Goal: Task Accomplishment & Management: Manage account settings

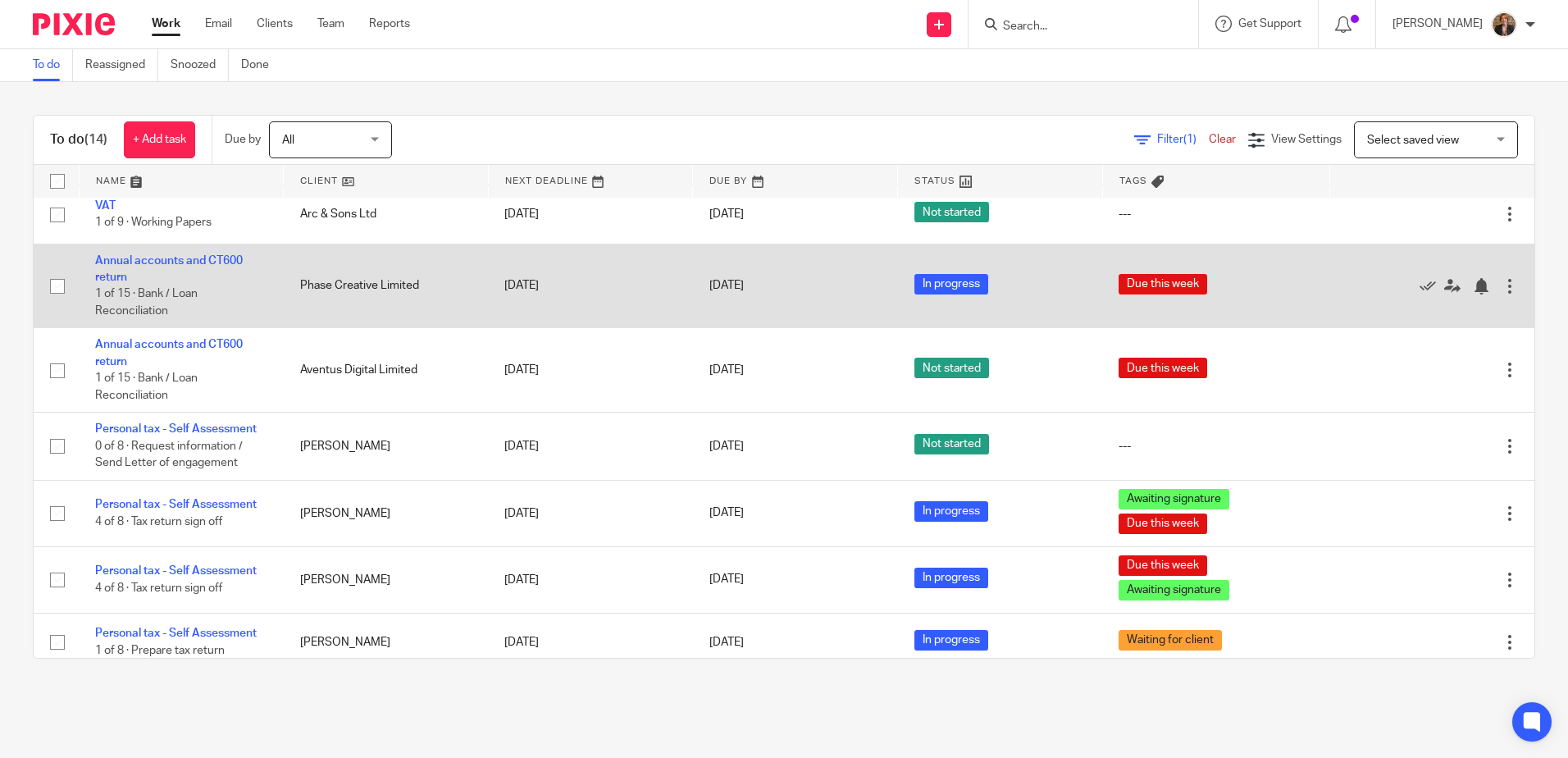
scroll to position [513, 0]
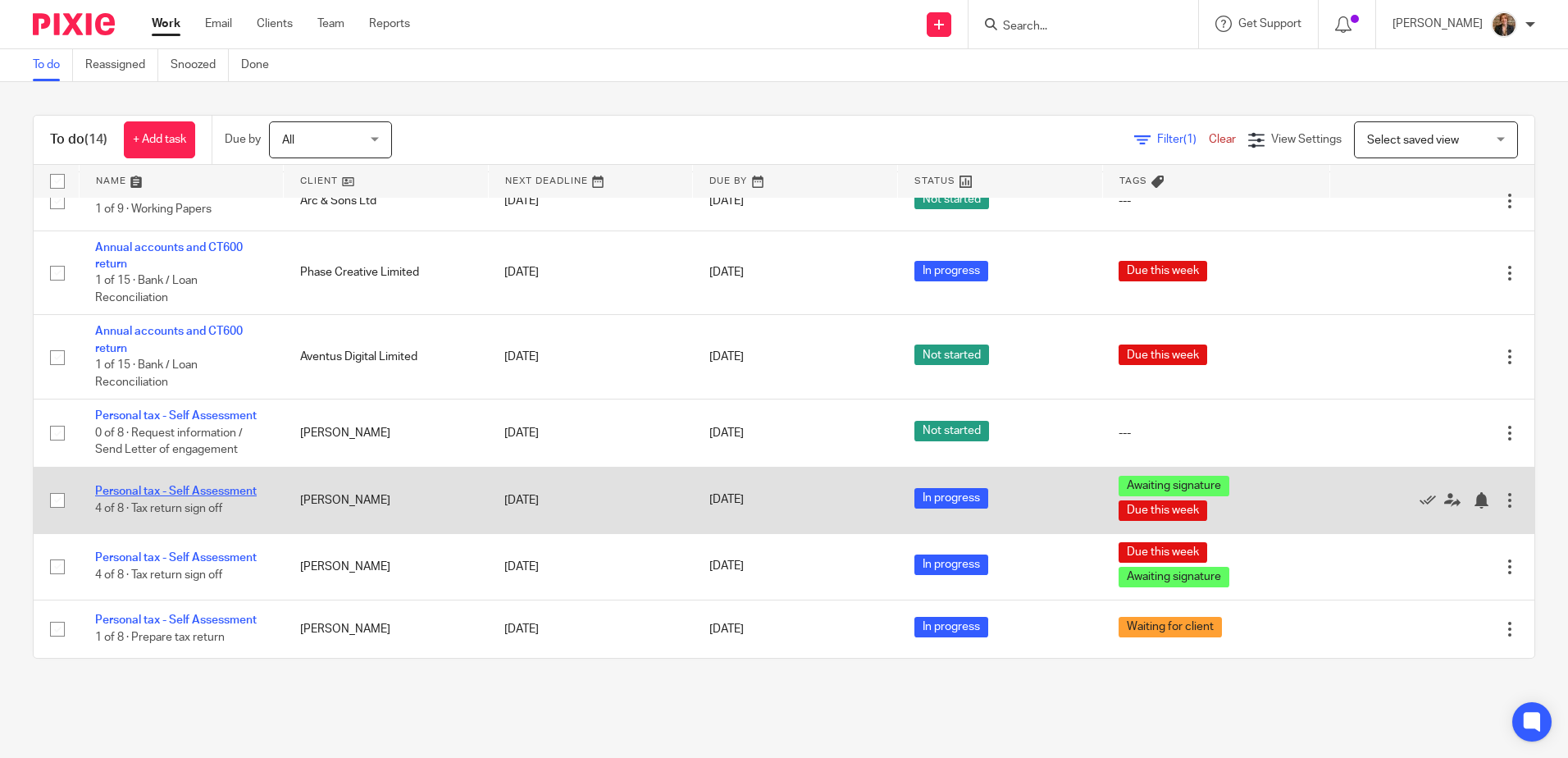
click at [215, 488] on link "Personal tax - Self Assessment" at bounding box center [176, 491] width 162 height 11
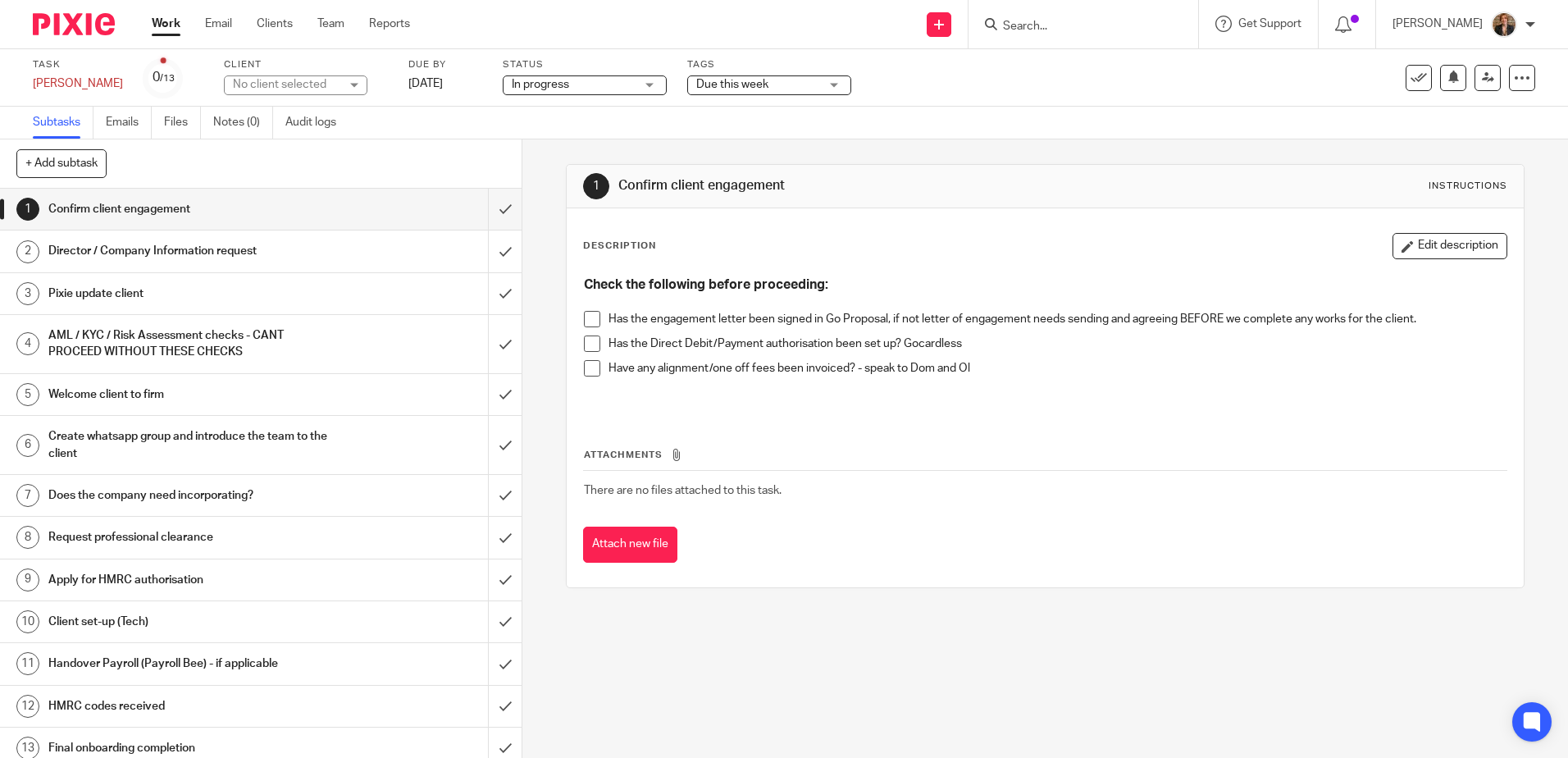
click at [750, 68] on label "Tags" at bounding box center [769, 65] width 164 height 13
click at [764, 81] on span "Due this week" at bounding box center [758, 85] width 123 height 17
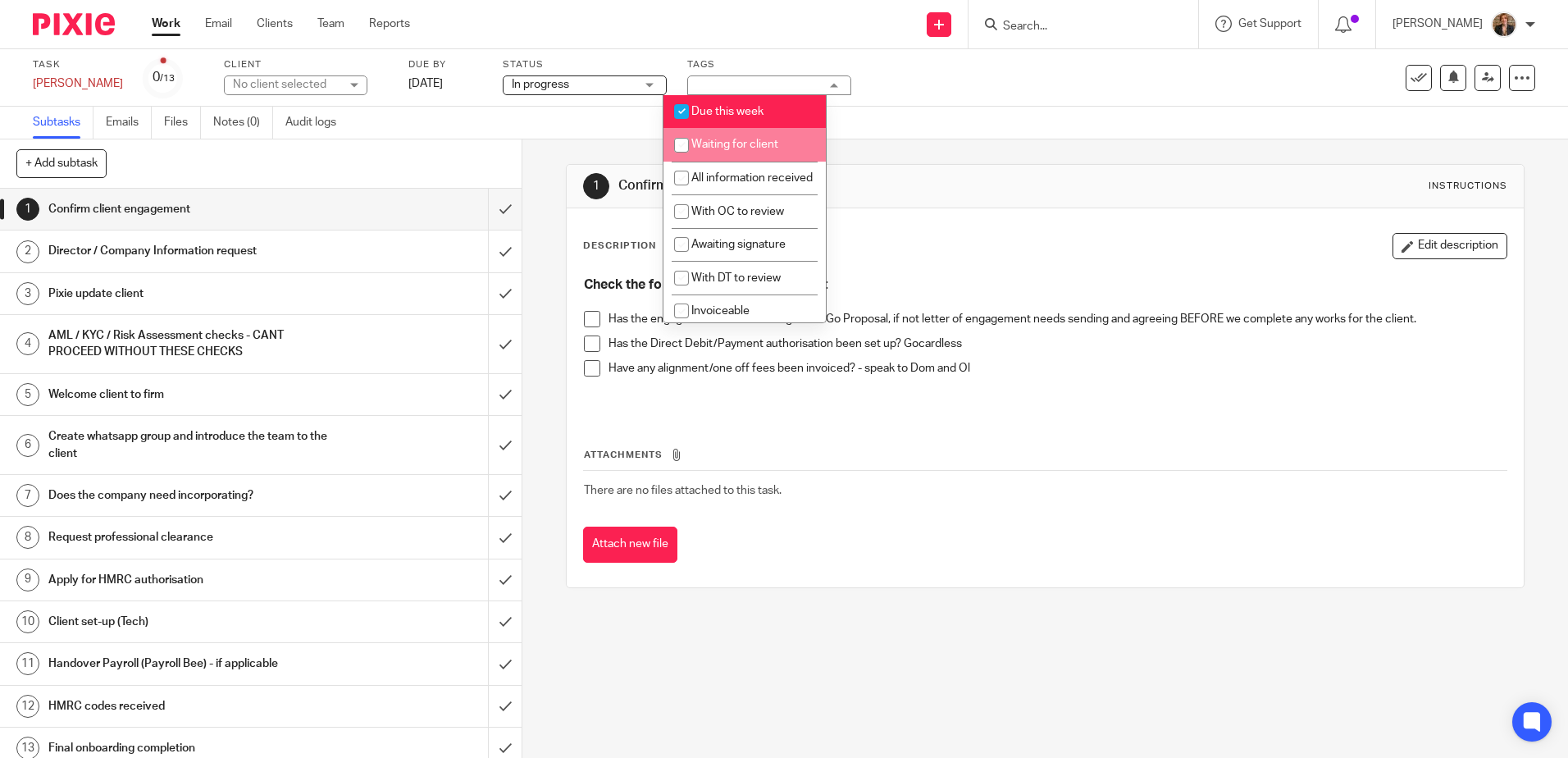
click at [775, 136] on li "Waiting for client" at bounding box center [744, 145] width 163 height 34
checkbox input "true"
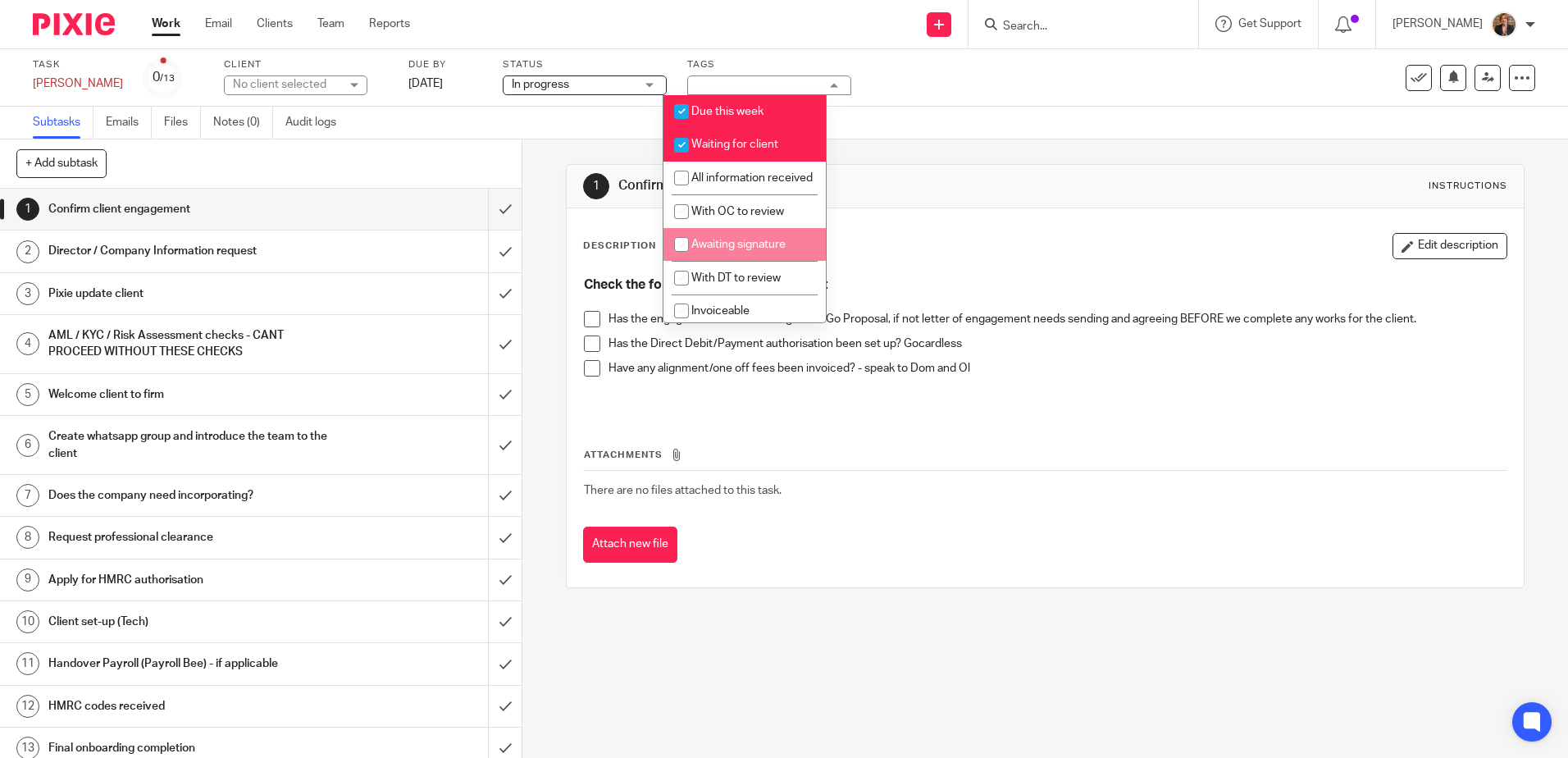
click at [760, 262] on li "Awaiting signature" at bounding box center [744, 245] width 163 height 34
checkbox input "true"
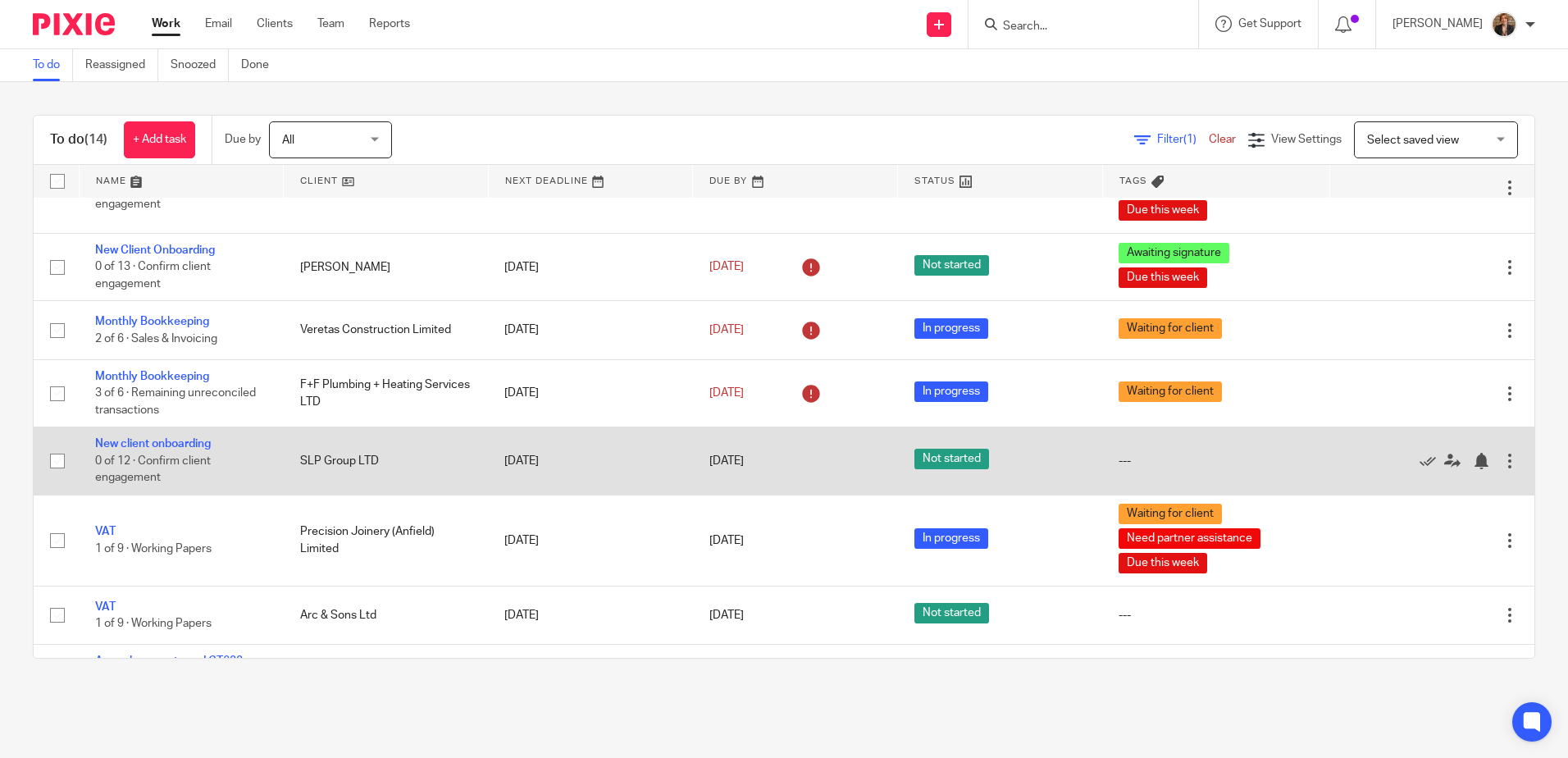
scroll to position [273, 0]
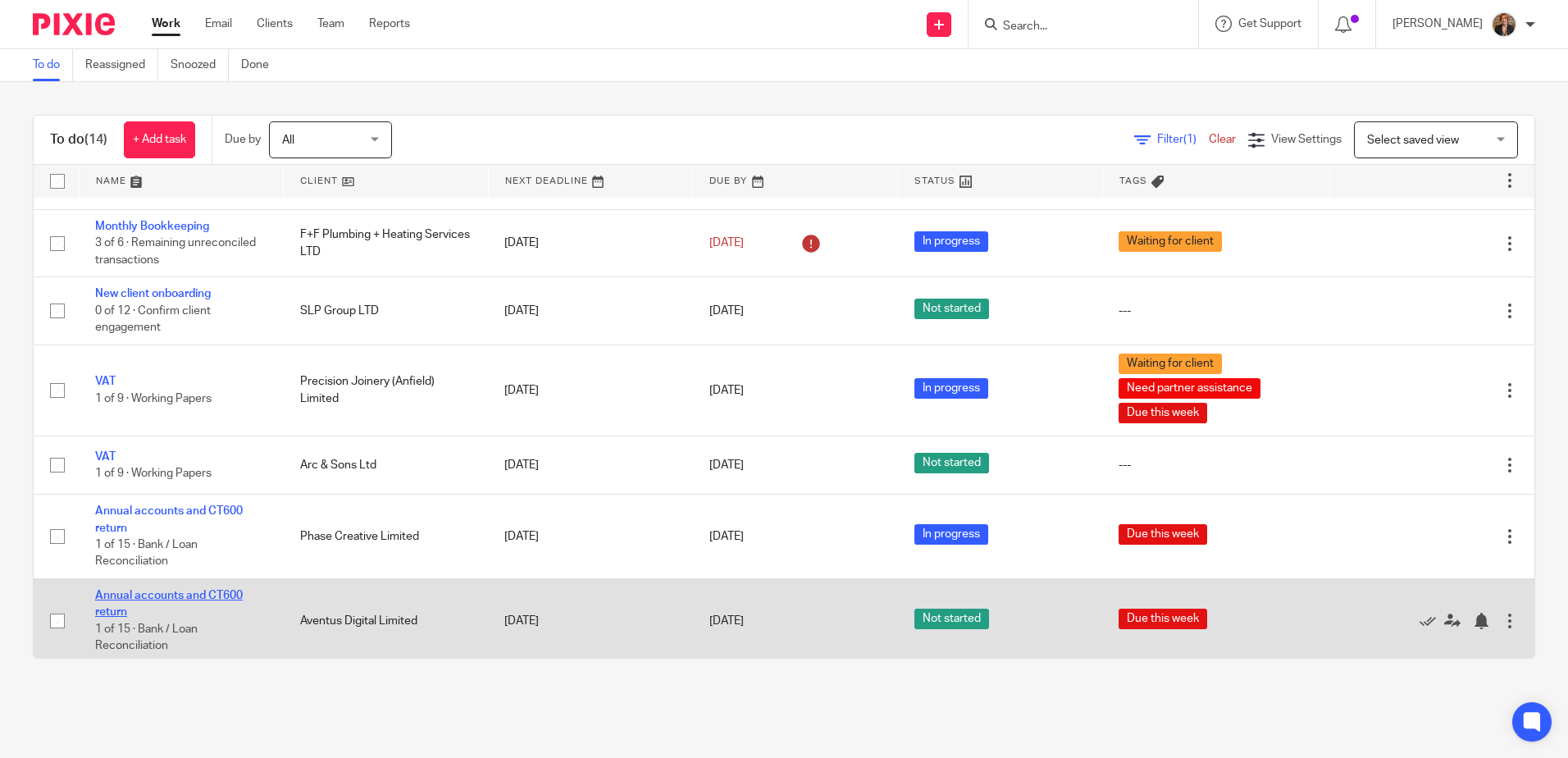
click at [170, 596] on link "Annual accounts and CT600 return" at bounding box center [168, 604] width 147 height 28
